Goal: Information Seeking & Learning: Learn about a topic

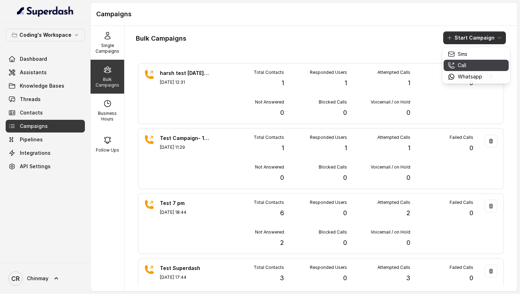
click at [467, 64] on div "Call" at bounding box center [465, 65] width 34 height 7
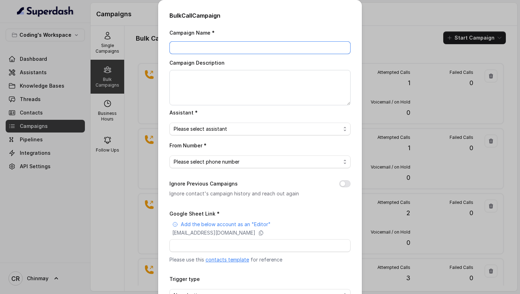
click at [220, 47] on input "Campaign Name *" at bounding box center [259, 47] width 181 height 13
click at [219, 245] on input "Google Sheet Link *" at bounding box center [259, 246] width 181 height 13
paste input "https://docs.google.com/spreadsheets/d/1A2wboZQVYg-uMtBP2cpGqMON2KG2ZknB_TETAkn…"
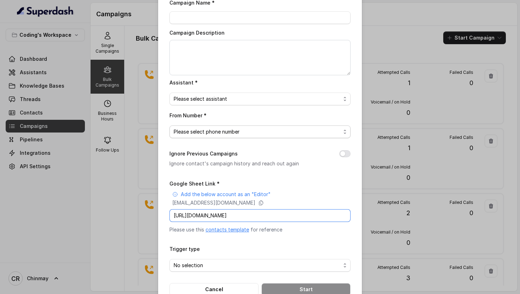
scroll to position [48, 0]
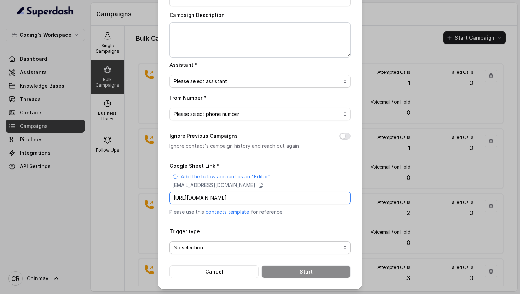
type input "https://docs.google.com/spreadsheets/d/1A2wboZQVYg-uMtBP2cpGqMON2KG2ZknB_TETAkn…"
click at [211, 246] on span "No selection" at bounding box center [257, 248] width 167 height 8
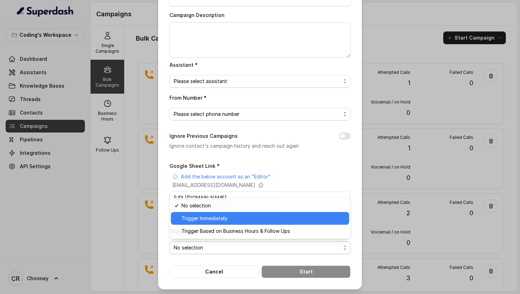
click at [198, 222] on span "Trigger Immediately" at bounding box center [263, 218] width 163 height 8
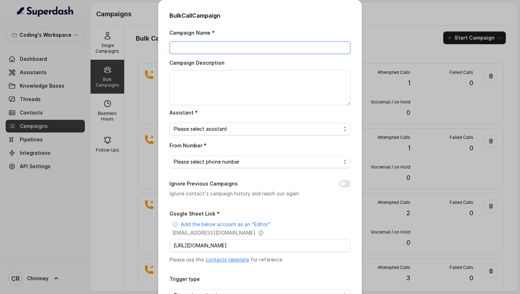
click at [235, 45] on input "Campaign Name *" at bounding box center [259, 47] width 181 height 13
click at [355, 36] on div "Bulk Call Campaign Campaign Name * Campaign Description Assistant * Please sele…" at bounding box center [260, 169] width 204 height 338
click at [242, 50] on input "Campaign Name *" at bounding box center [259, 47] width 181 height 13
type input "D"
type input "POC Campaign 1 - 100 Leads"
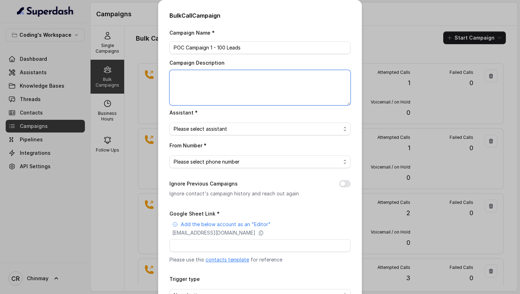
click at [214, 85] on textarea "Campaign Description" at bounding box center [259, 87] width 181 height 35
click at [218, 86] on textarea "Campaign Description" at bounding box center [259, 87] width 181 height 35
paste textarea "Callback Requested 3 Enrolment Application Completed 4 Enrolment Application In…"
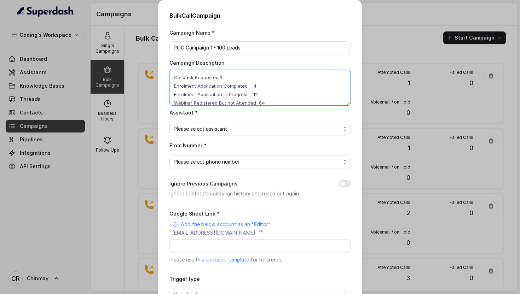
type textarea "Callback Requested 3 Enrolment Application Completed 4 Enrolment Application In…"
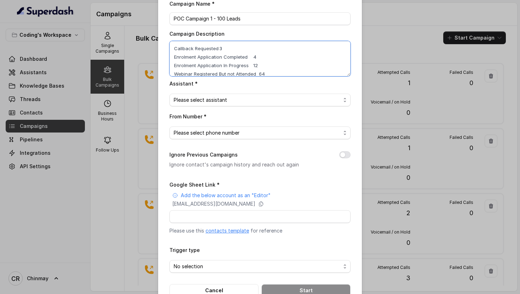
scroll to position [35, 0]
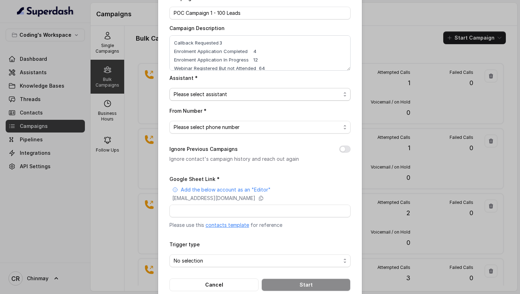
click at [216, 91] on span "Please select assistant" at bounding box center [257, 94] width 167 height 8
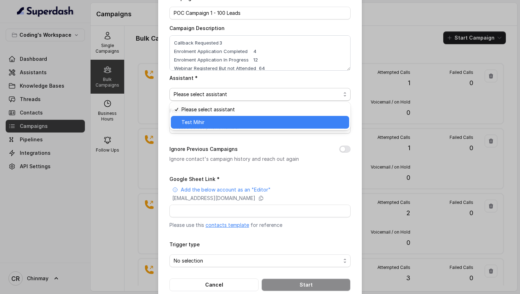
click at [212, 121] on span "Test Mihir" at bounding box center [263, 122] width 163 height 8
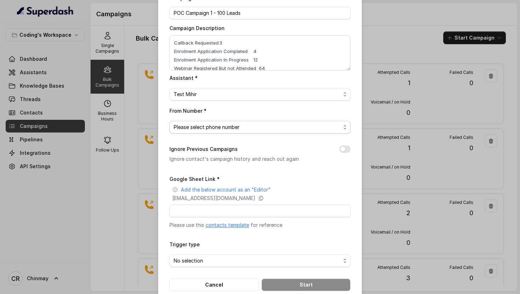
click at [211, 129] on span "Please select phone number" at bounding box center [257, 127] width 167 height 8
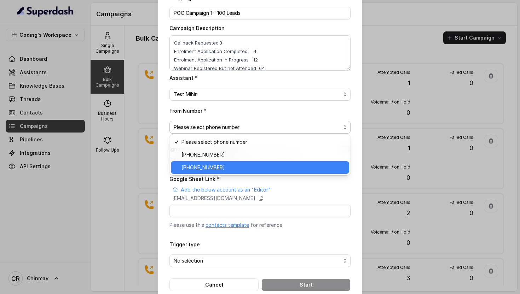
click at [200, 168] on span "+918035317259" at bounding box center [263, 167] width 163 height 8
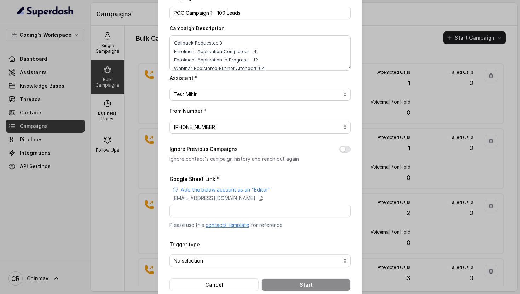
scroll to position [48, 0]
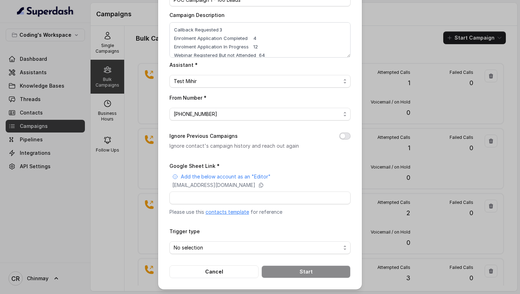
click at [345, 134] on button "Ignore Previous Campaigns" at bounding box center [344, 136] width 11 height 7
click at [294, 160] on div "Campaign Name * POC Campaign 1 - 100 Leads Campaign Description Callback Reques…" at bounding box center [259, 130] width 181 height 298
click at [258, 194] on input "Google Sheet Link *" at bounding box center [259, 198] width 181 height 13
type input "https://docs.google.com/spreadsheets/d/1A2wboZQVYg-uMtBP2cpGqMON2KG2ZknB_TETAkn…"
click at [304, 198] on input "https://docs.google.com/spreadsheets/d/1A2wboZQVYg-uMtBP2cpGqMON2KG2ZknB_TETAkn…" at bounding box center [259, 198] width 181 height 13
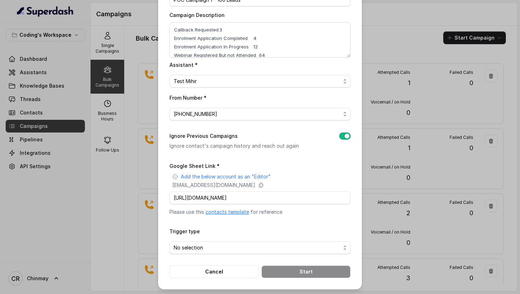
scroll to position [0, 0]
click at [325, 165] on div "Google Sheet Link * Add the below account as an "Editor" superdash@superdash-38…" at bounding box center [259, 189] width 181 height 54
click at [195, 248] on span "No selection" at bounding box center [257, 248] width 167 height 8
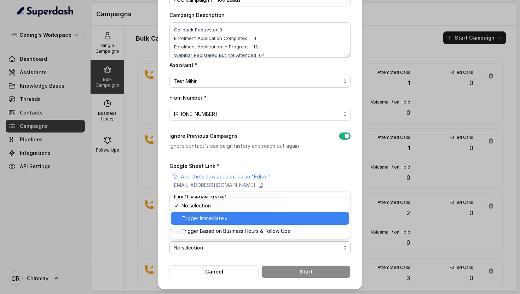
click at [211, 218] on span "Trigger Immediately" at bounding box center [263, 218] width 163 height 8
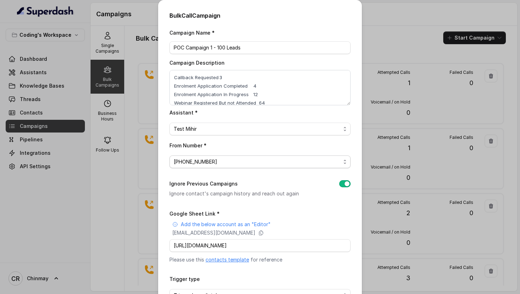
scroll to position [48, 0]
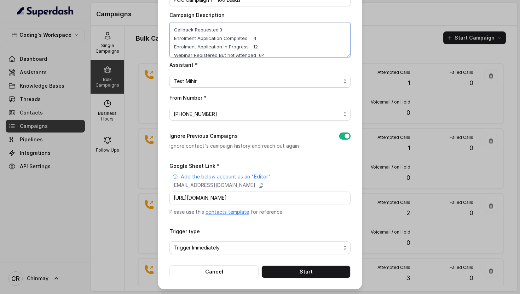
click at [221, 29] on textarea "Callback Requested 3 Enrolment Application Completed 4 Enrolment Application In…" at bounding box center [259, 39] width 181 height 35
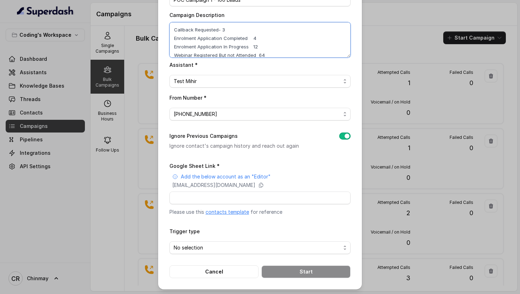
click at [218, 30] on textarea "Callback Requested- 3 Enrolment Application Completed 4 Enrolment Application I…" at bounding box center [259, 39] width 181 height 35
click at [252, 39] on textarea "Callback Requested - 3 Enrolment Application Completed 4 Enrolment Application …" at bounding box center [259, 39] width 181 height 35
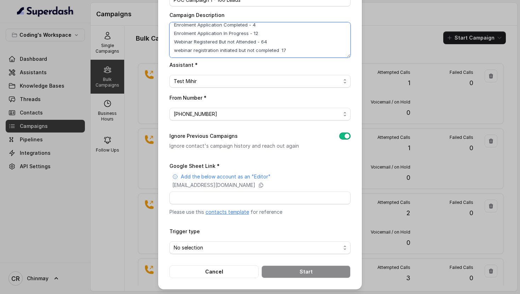
click at [277, 49] on textarea "Callback Requested - 3 Enrolment Application Completed - 4 Enrolment Applicatio…" at bounding box center [259, 39] width 181 height 35
type textarea "Callback Requested - 3 Enrolment Application Completed - 4 Enrolment Applicatio…"
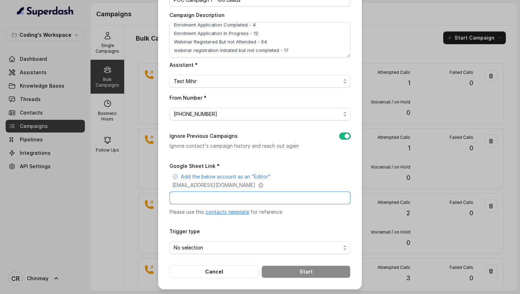
click at [256, 198] on input "Google Sheet Link *" at bounding box center [259, 198] width 181 height 13
type input "https://docs.google.com/spreadsheets/d/1A2wboZQVYg-uMtBP2cpGqMON2KG2ZknB_TETAkn…"
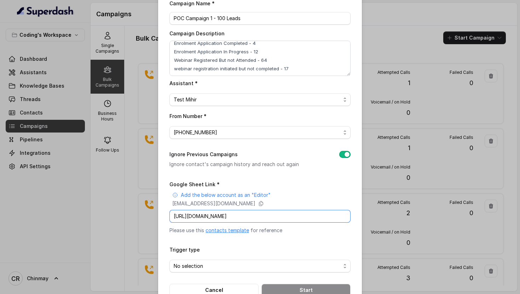
scroll to position [48, 0]
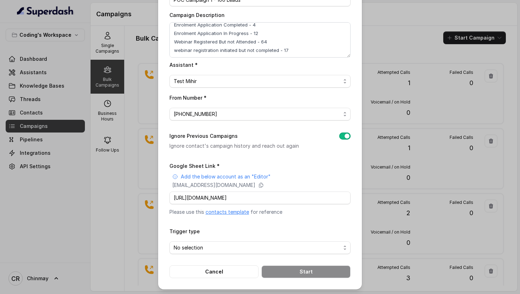
click at [304, 223] on form "Google Sheet Link * Add the below account as an "Editor" superdash@superdash-38…" at bounding box center [259, 220] width 181 height 117
click at [239, 248] on span "No selection" at bounding box center [257, 248] width 167 height 8
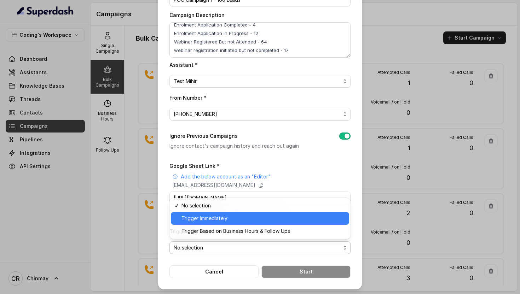
click at [231, 216] on span "Trigger Immediately" at bounding box center [263, 218] width 163 height 8
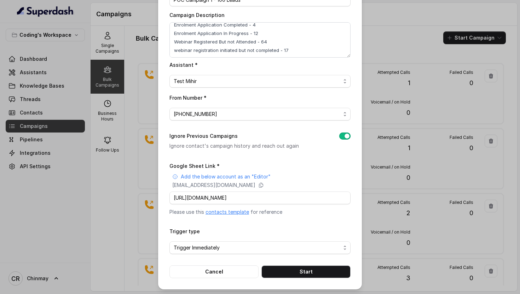
click at [279, 162] on div "Google Sheet Link * Add the below account as an "Editor" superdash@superdash-38…" at bounding box center [259, 189] width 181 height 54
click at [287, 44] on textarea "Callback Requested - 3 Enrolment Application Completed - 4 Enrolment Applicatio…" at bounding box center [259, 39] width 181 height 35
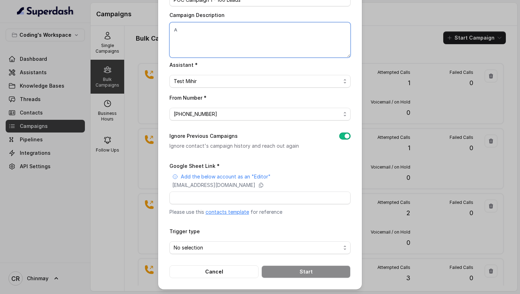
scroll to position [0, 0]
type textarea "All webinar Registered leads"
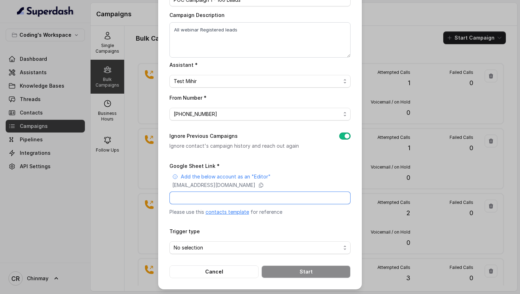
click at [300, 197] on input "Google Sheet Link *" at bounding box center [259, 198] width 181 height 13
type input "https://docs.google.com/spreadsheets/d/1A2wboZQVYg-uMtBP2cpGqMON2KG2ZknB_TETAkn…"
click at [253, 244] on span "No selection" at bounding box center [257, 248] width 167 height 8
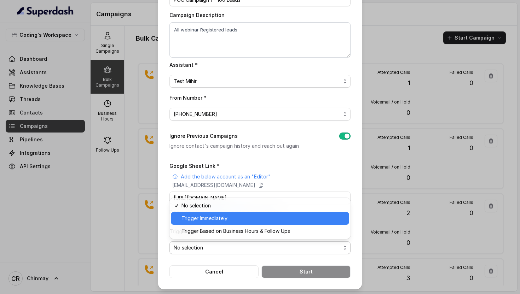
click at [219, 220] on span "Trigger Immediately" at bounding box center [263, 218] width 163 height 8
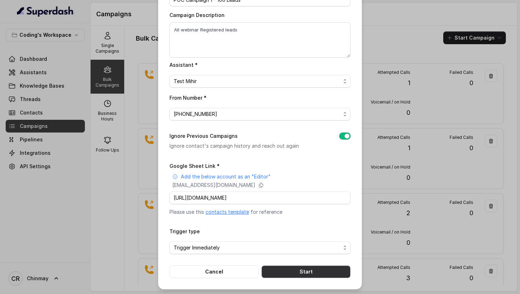
click at [297, 271] on button "Start" at bounding box center [305, 272] width 89 height 13
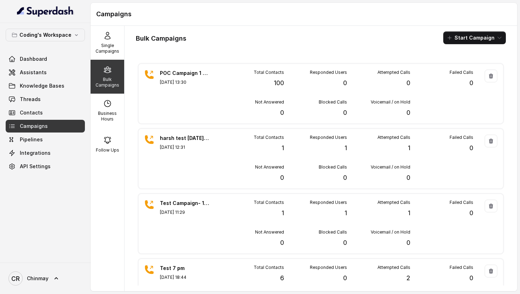
click at [110, 80] on p "Bulk Campaigns" at bounding box center [107, 82] width 28 height 11
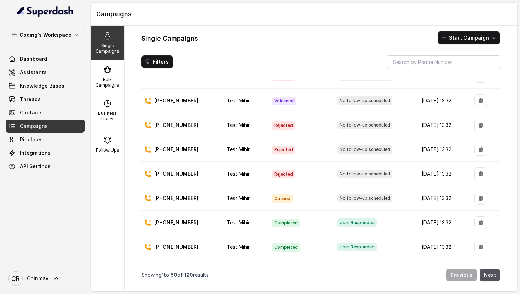
scroll to position [1054, 0]
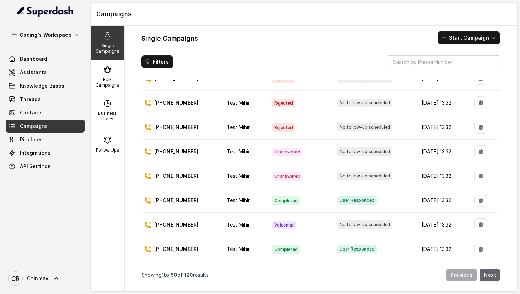
click at [492, 273] on button "Next" at bounding box center [490, 275] width 21 height 13
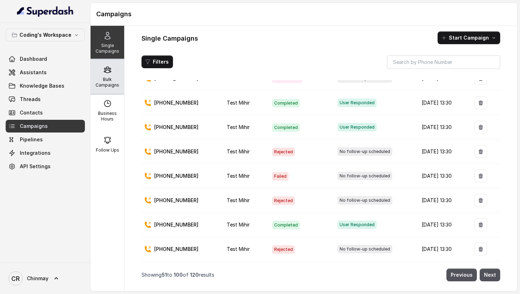
click at [109, 76] on div "Bulk Campaigns" at bounding box center [108, 77] width 34 height 34
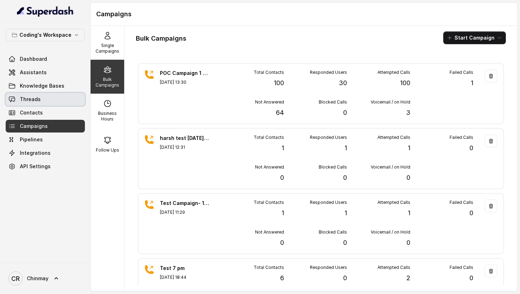
click at [38, 101] on span "Threads" at bounding box center [30, 99] width 21 height 7
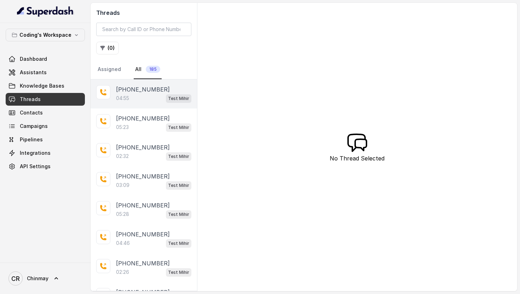
click at [139, 90] on p "[PHONE_NUMBER]" at bounding box center [143, 89] width 54 height 8
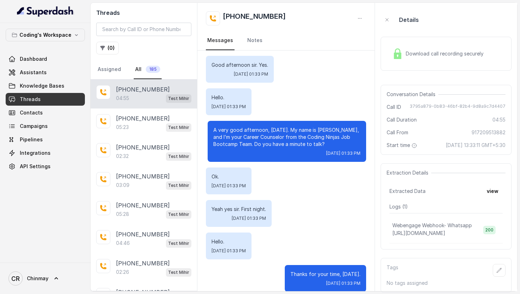
scroll to position [168, 0]
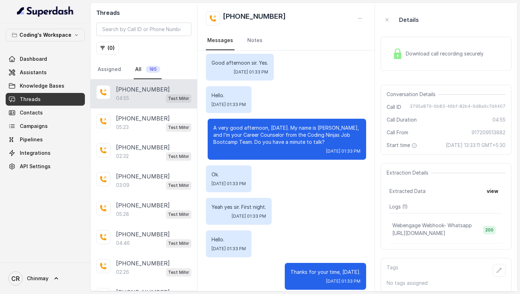
click at [428, 48] on div "Download call recording securely" at bounding box center [438, 54] width 97 height 16
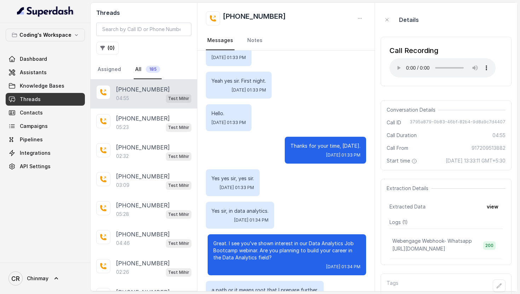
scroll to position [302, 0]
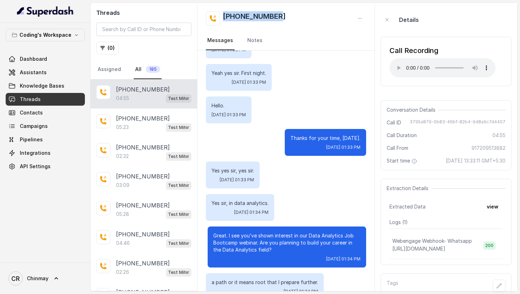
drag, startPoint x: 286, startPoint y: 15, endPoint x: 223, endPoint y: 16, distance: 62.3
click at [223, 16] on div "[PHONE_NUMBER]" at bounding box center [286, 18] width 161 height 14
copy h2 "[PHONE_NUMBER]"
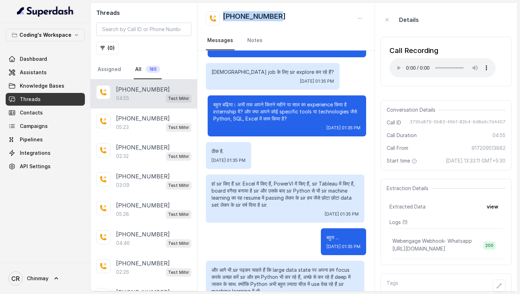
scroll to position [824, 0]
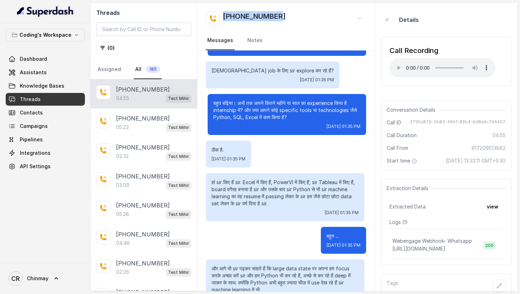
click at [315, 159] on div "ठीक है. Sat, Aug 30, 2025, 01:35 PM" at bounding box center [286, 154] width 161 height 27
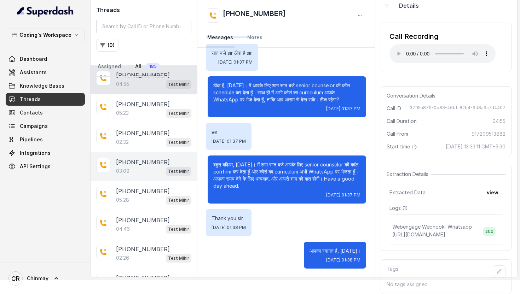
scroll to position [0, 0]
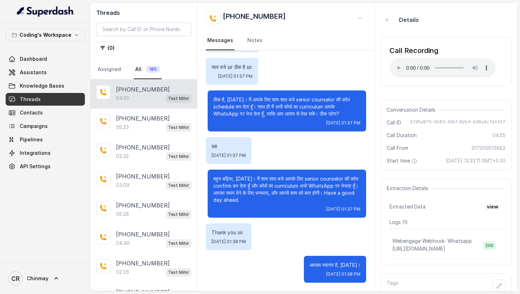
click at [462, 8] on div "Details" at bounding box center [446, 19] width 131 height 23
click at [111, 45] on button "( 0 )" at bounding box center [107, 48] width 23 height 13
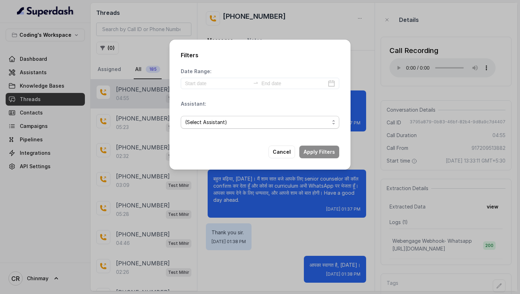
click at [229, 121] on span "(Select Assistant)" at bounding box center [257, 122] width 144 height 8
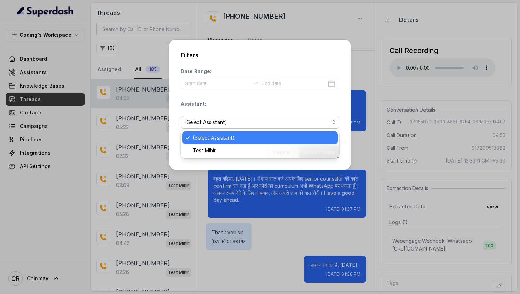
click at [230, 105] on div "Assistant: (Select Assistant)" at bounding box center [260, 117] width 159 height 34
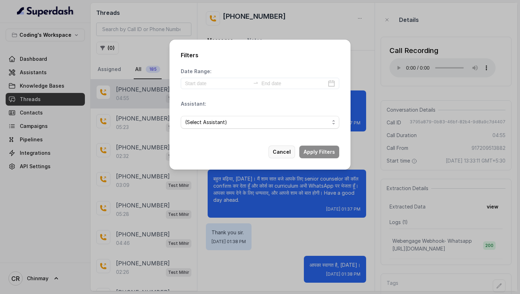
click at [279, 149] on button "Cancel" at bounding box center [282, 152] width 27 height 13
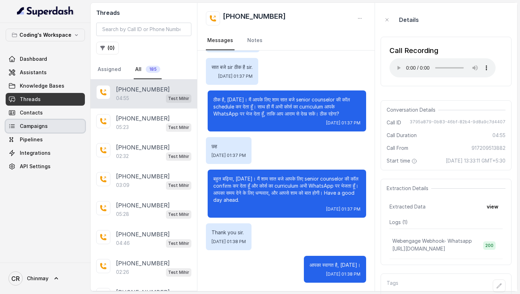
click at [33, 128] on span "Campaigns" at bounding box center [34, 126] width 28 height 7
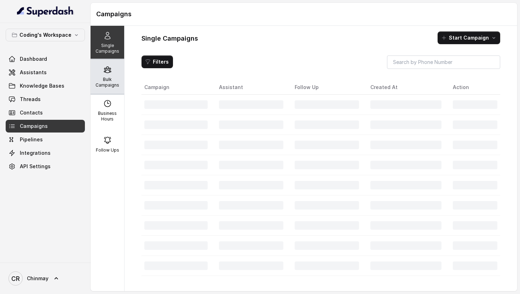
click at [102, 66] on div "Bulk Campaigns" at bounding box center [108, 77] width 34 height 34
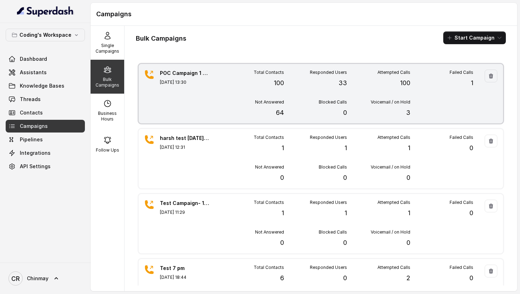
click at [197, 89] on div "POC Campaign 1 - 100 Leads Aug 30, 2025, 13:30" at bounding box center [185, 94] width 50 height 48
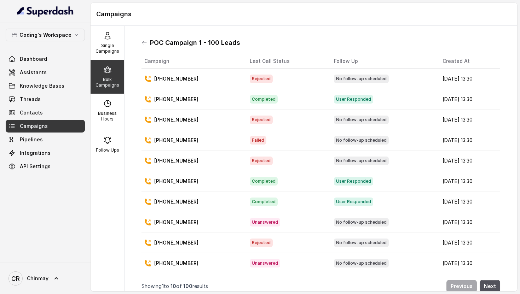
click at [253, 99] on span "Completed" at bounding box center [264, 99] width 28 height 8
click at [182, 110] on td "+919899809395" at bounding box center [193, 120] width 103 height 21
click at [180, 96] on p "[PHONE_NUMBER]" at bounding box center [176, 99] width 44 height 7
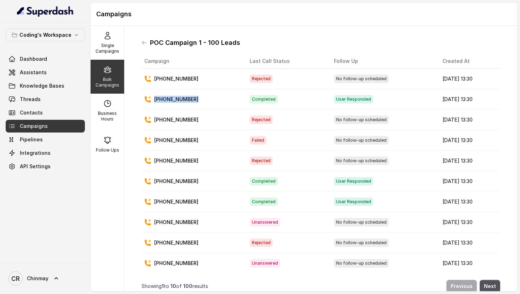
click at [180, 96] on p "[PHONE_NUMBER]" at bounding box center [176, 99] width 44 height 7
click at [267, 41] on div "POC Campaign 1 - 100 Leads" at bounding box center [321, 42] width 359 height 11
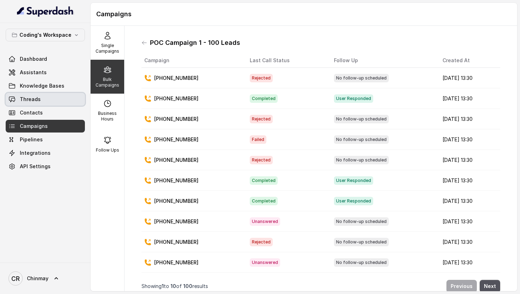
click at [47, 98] on link "Threads" at bounding box center [45, 99] width 79 height 13
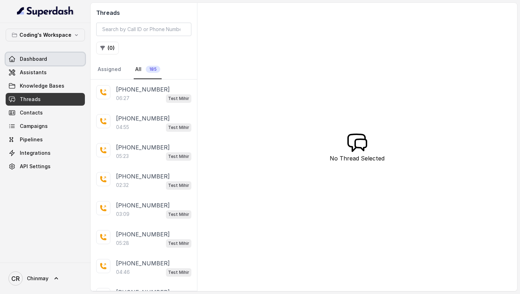
click at [48, 56] on link "Dashboard" at bounding box center [45, 59] width 79 height 13
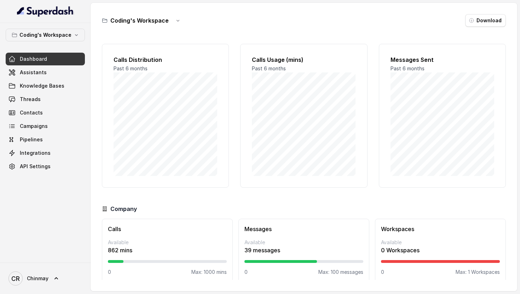
scroll to position [7, 0]
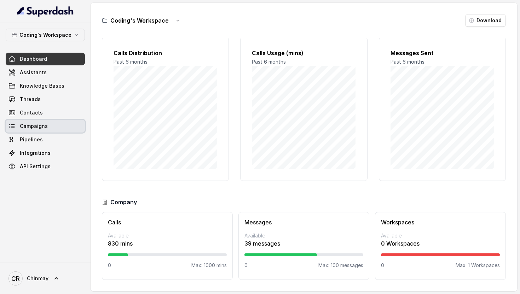
click at [30, 125] on span "Campaigns" at bounding box center [34, 126] width 28 height 7
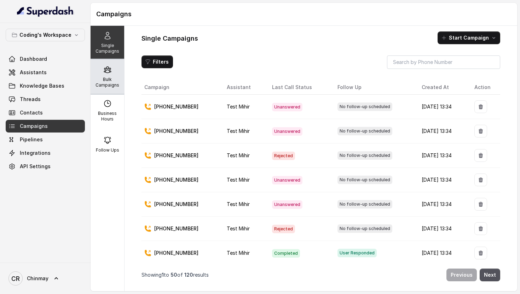
click at [108, 80] on p "Bulk Campaigns" at bounding box center [107, 82] width 28 height 11
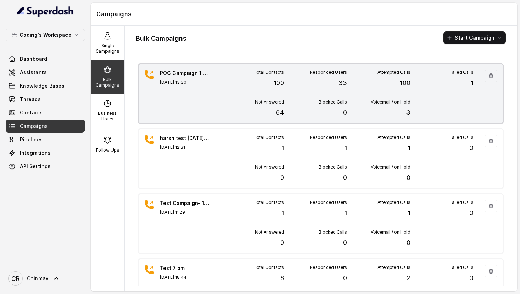
click at [244, 85] on div "Total Contacts 100" at bounding box center [252, 79] width 63 height 18
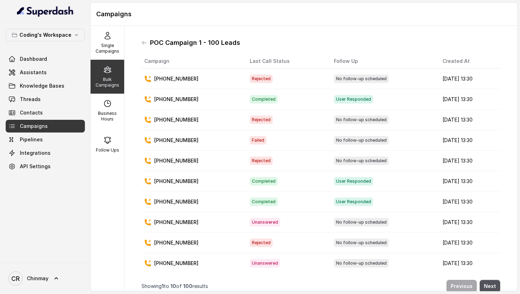
scroll to position [1, 0]
click at [487, 283] on button "Next" at bounding box center [490, 286] width 21 height 13
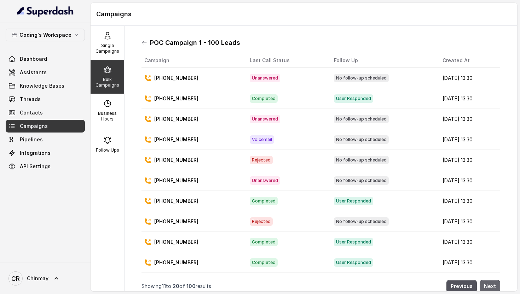
click at [487, 283] on button "Next" at bounding box center [490, 286] width 21 height 13
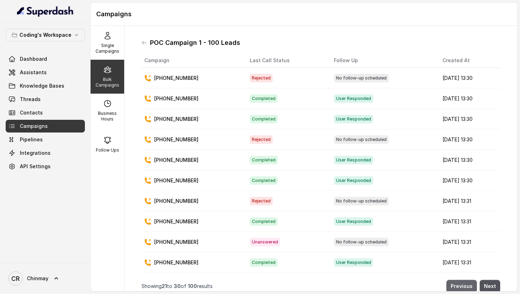
click at [460, 285] on button "Previous" at bounding box center [462, 286] width 30 height 13
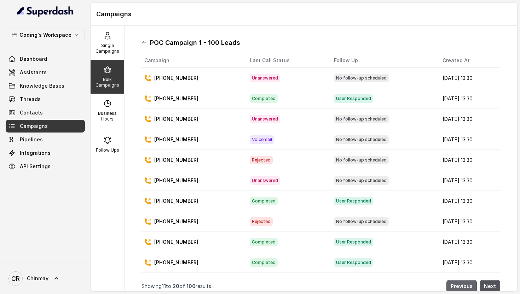
click at [460, 285] on button "Previous" at bounding box center [462, 286] width 30 height 13
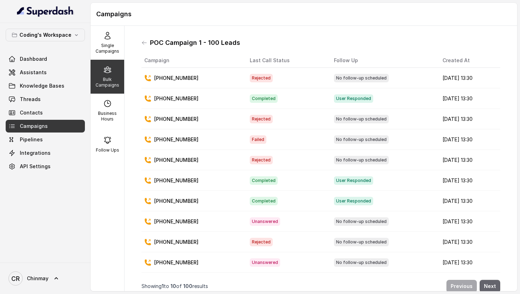
click at [493, 285] on button "Next" at bounding box center [490, 286] width 21 height 13
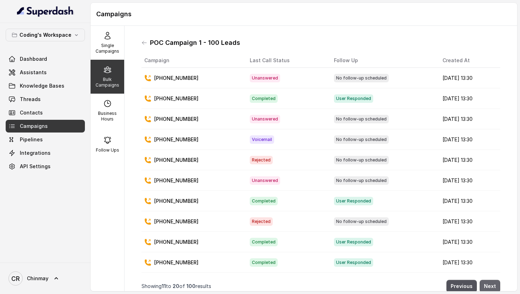
click at [490, 283] on button "Next" at bounding box center [490, 286] width 21 height 13
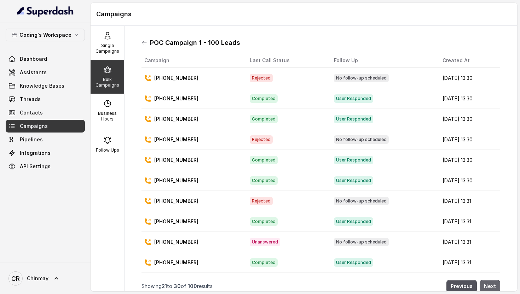
click at [486, 283] on button "Next" at bounding box center [490, 286] width 21 height 13
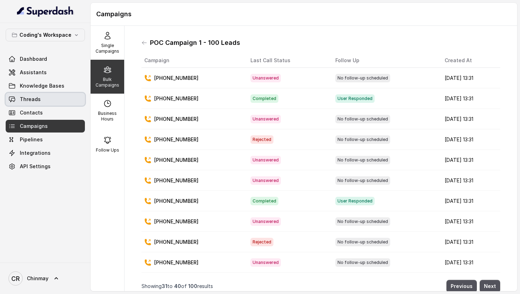
click at [28, 95] on link "Threads" at bounding box center [45, 99] width 79 height 13
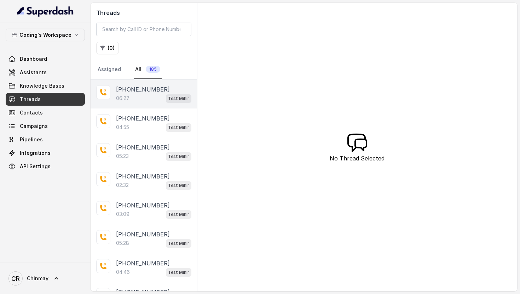
click at [154, 98] on div "06:27 Test [PERSON_NAME]" at bounding box center [153, 98] width 75 height 9
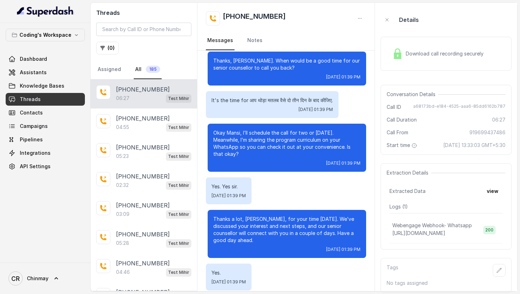
scroll to position [2179, 0]
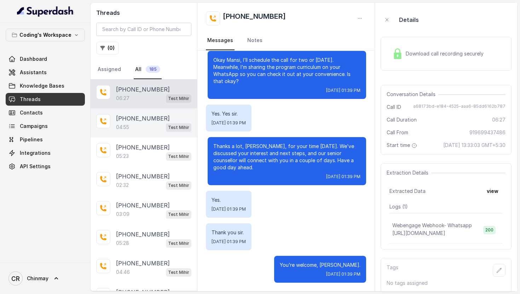
click at [143, 123] on div "04:55 Test Mihir" at bounding box center [153, 127] width 75 height 9
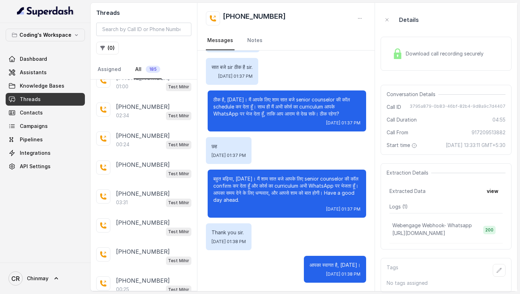
scroll to position [244, 0]
click at [136, 163] on p "[PHONE_NUMBER]" at bounding box center [143, 164] width 54 height 8
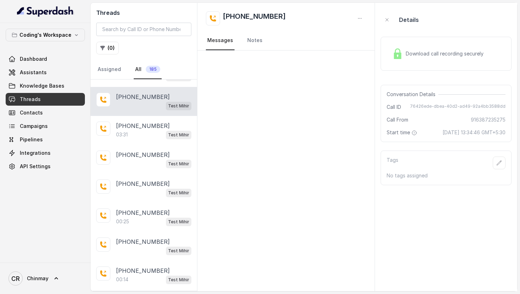
scroll to position [313, 0]
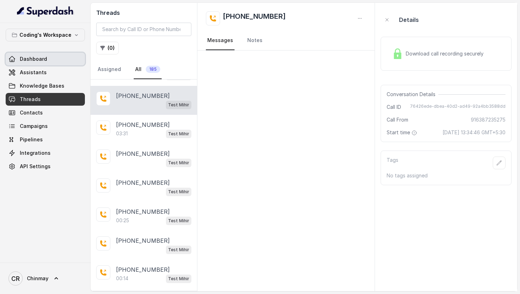
click at [39, 62] on span "Dashboard" at bounding box center [33, 59] width 27 height 7
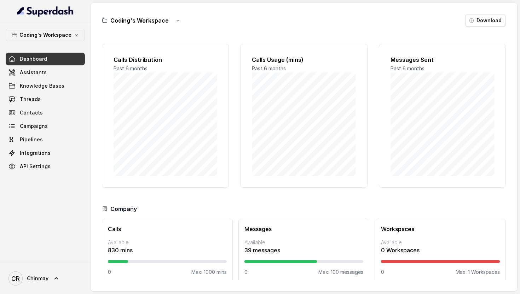
scroll to position [7, 0]
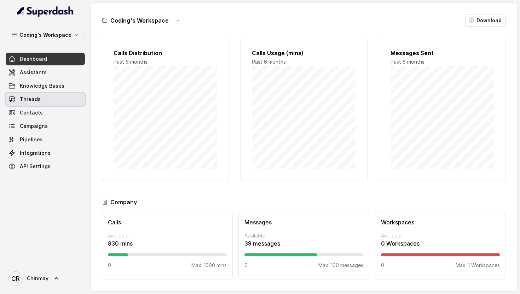
click at [32, 101] on span "Threads" at bounding box center [30, 99] width 21 height 7
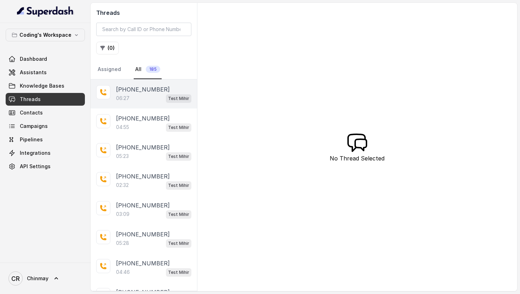
click at [142, 98] on div "06:27 Test [PERSON_NAME]" at bounding box center [153, 98] width 75 height 9
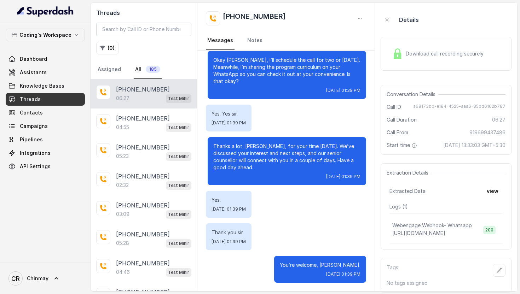
scroll to position [6, 0]
click at [52, 123] on link "Campaigns" at bounding box center [45, 126] width 79 height 13
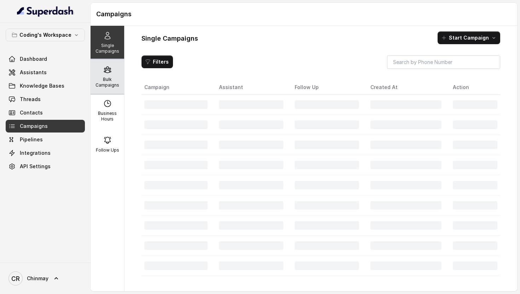
click at [101, 77] on p "Bulk Campaigns" at bounding box center [107, 82] width 28 height 11
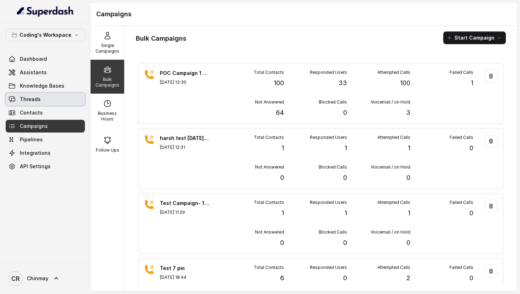
click at [15, 100] on icon at bounding box center [11, 99] width 7 height 7
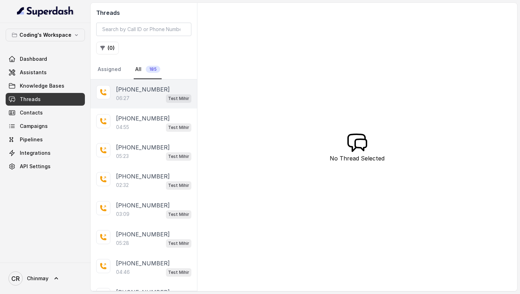
click at [148, 92] on p "[PHONE_NUMBER]" at bounding box center [143, 89] width 54 height 8
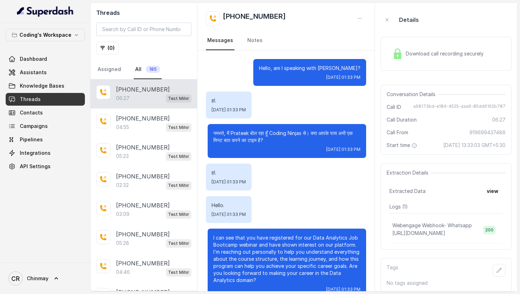
scroll to position [2179, 0]
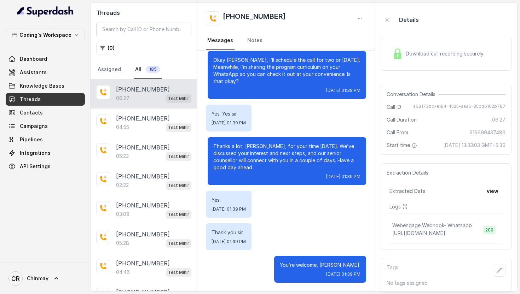
click at [426, 55] on span "Download call recording securely" at bounding box center [446, 53] width 81 height 7
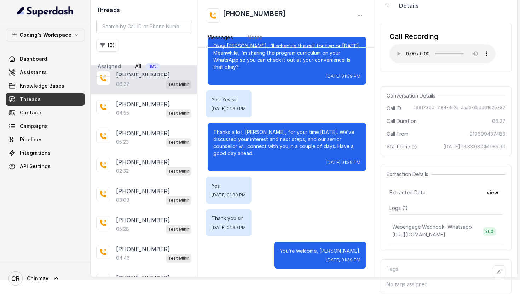
scroll to position [21, 0]
click at [427, 234] on span "[URL][DOMAIN_NAME]" at bounding box center [418, 235] width 53 height 6
click at [496, 188] on button "view" at bounding box center [493, 192] width 20 height 13
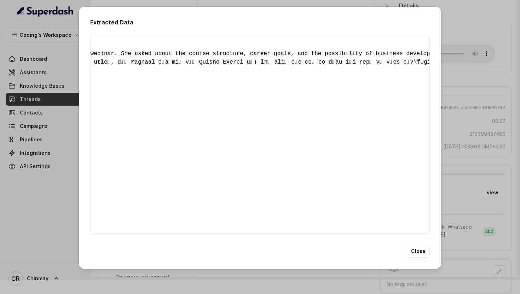
scroll to position [0, 0]
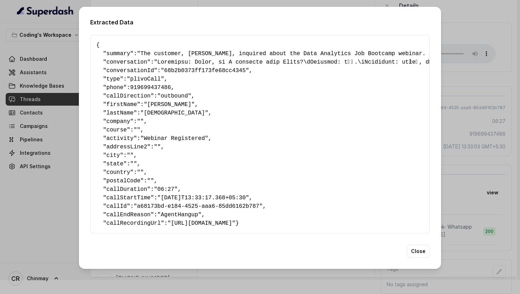
click at [482, 26] on div "Extracted Data { " summary ": "The customer, [PERSON_NAME], inquired about the …" at bounding box center [260, 147] width 520 height 294
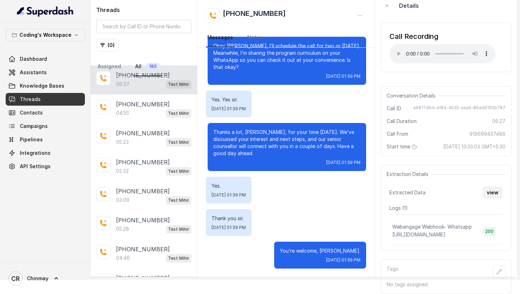
click at [496, 190] on button "view" at bounding box center [493, 192] width 20 height 13
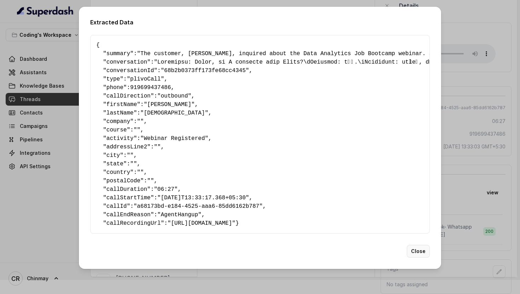
click at [422, 258] on button "Close" at bounding box center [418, 251] width 23 height 13
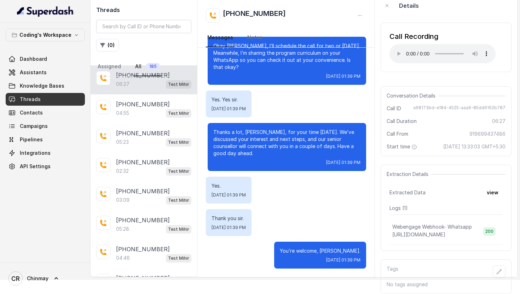
click at [441, 236] on span "[URL][DOMAIN_NAME]" at bounding box center [418, 235] width 53 height 6
